Goal: Find specific page/section: Find specific page/section

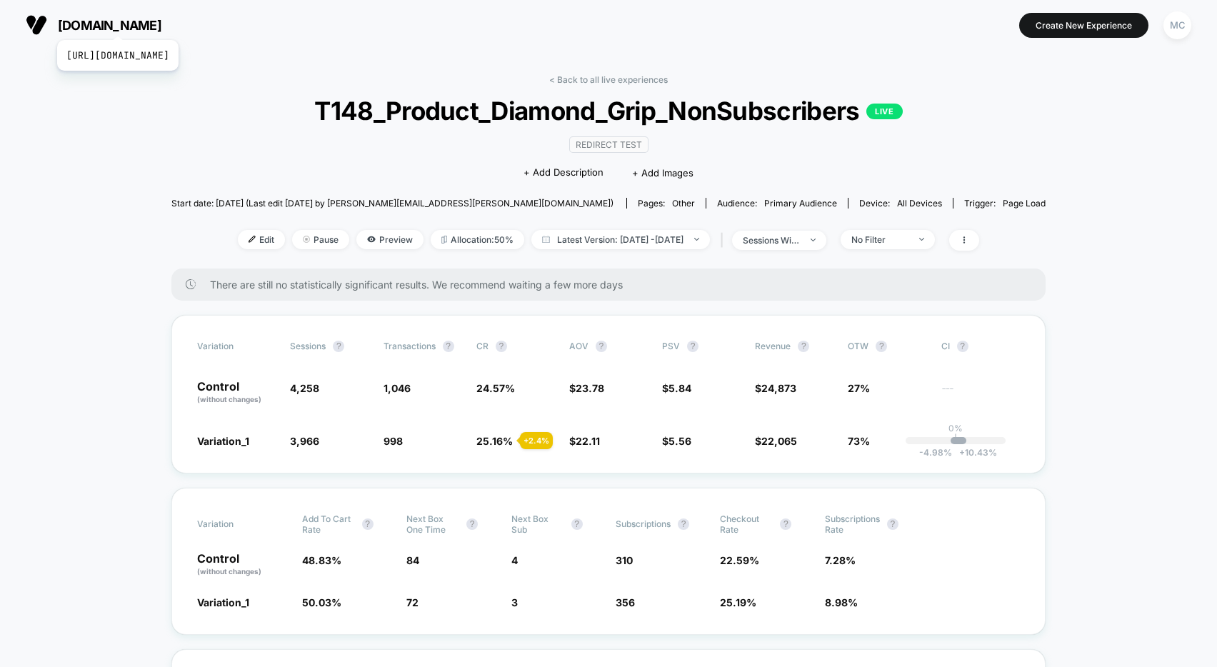
click at [150, 21] on span "[DOMAIN_NAME]" at bounding box center [110, 25] width 104 height 15
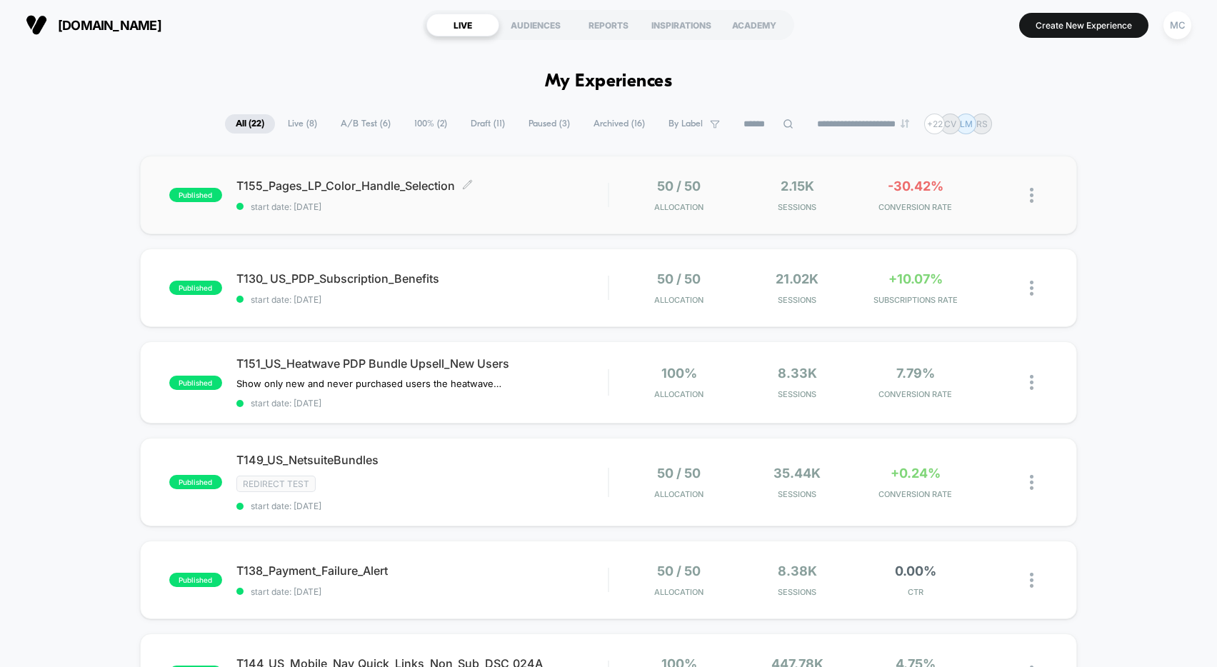
click at [550, 198] on div "T155_Pages_LP_Color_Handle_Selection Click to edit experience details Click to …" at bounding box center [421, 195] width 371 height 34
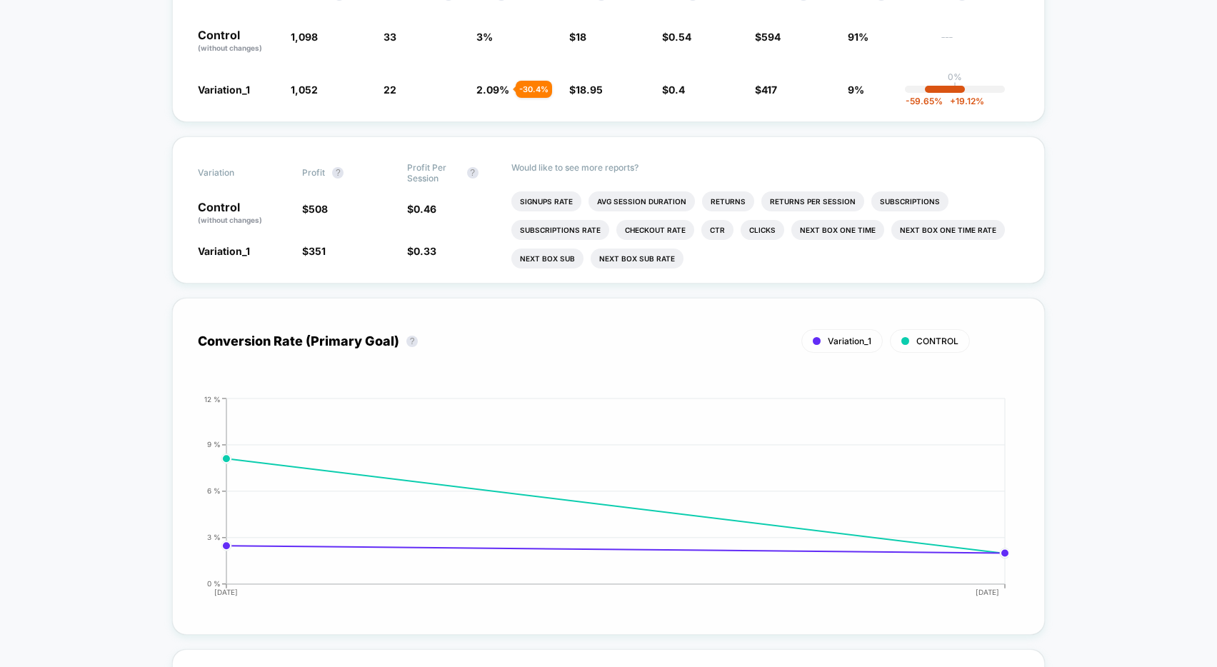
scroll to position [323, 0]
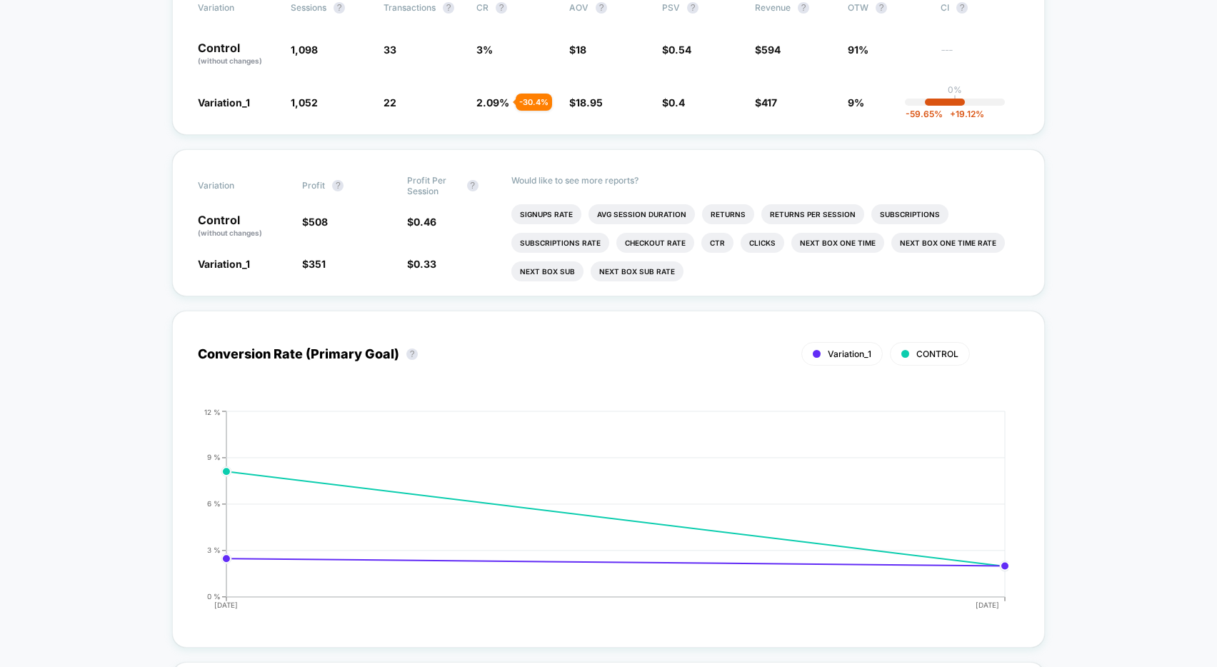
scroll to position [311, 0]
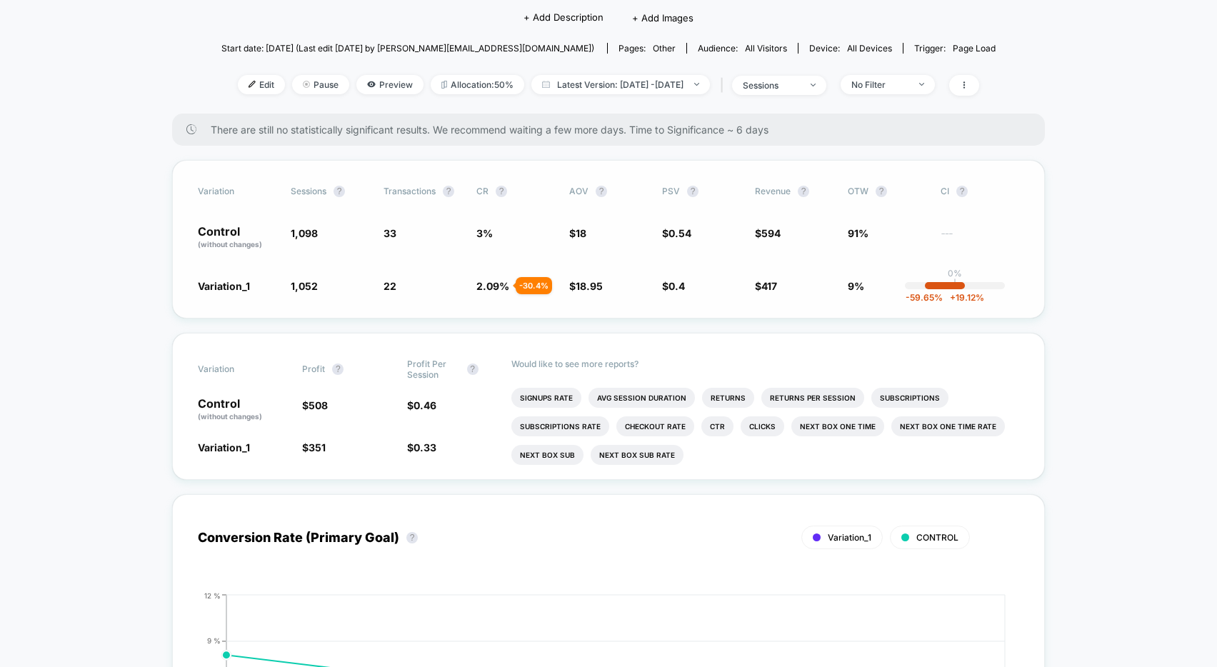
scroll to position [0, 0]
